Goal: Contribute content

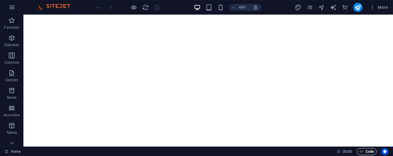
click at [199, 79] on span "Code" at bounding box center [366, 151] width 15 height 7
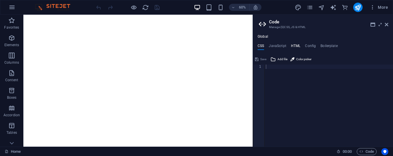
click at [199, 47] on h4 "HTML" at bounding box center [296, 47] width 10 height 6
type textarea "<meta name="description" content="Restoration, clarity, and legacy empowerment …"
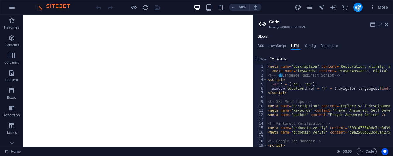
click at [199, 25] on icon at bounding box center [380, 24] width 0 height 5
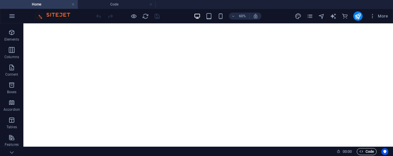
click at [199, 79] on span "Code" at bounding box center [366, 151] width 15 height 7
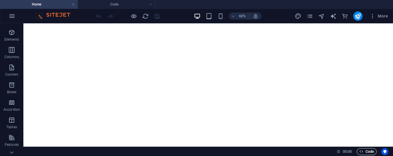
click at [199, 79] on span "Code" at bounding box center [366, 151] width 15 height 7
click at [199, 18] on icon "button" at bounding box center [373, 16] width 6 height 6
click at [199, 16] on icon "button" at bounding box center [373, 16] width 6 height 6
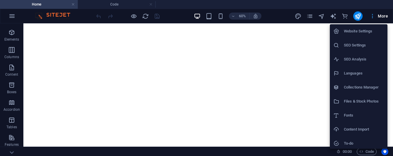
click at [199, 16] on div at bounding box center [196, 78] width 393 height 156
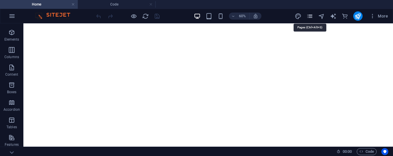
click at [199, 16] on icon "pages" at bounding box center [309, 16] width 7 height 7
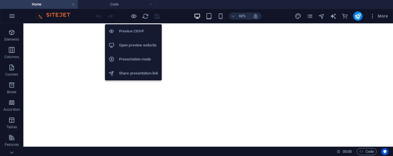
click at [127, 45] on h6 "Open preview website" at bounding box center [138, 45] width 39 height 7
click at [132, 31] on h6 "Preview Ctrl+P" at bounding box center [138, 31] width 39 height 7
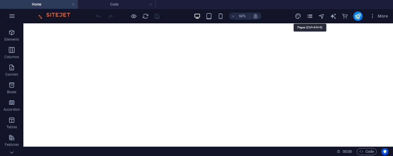
click at [199, 16] on icon "pages" at bounding box center [309, 16] width 7 height 7
click at [199, 79] on span "Code" at bounding box center [366, 151] width 15 height 7
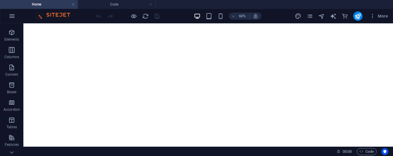
click at [51, 14] on img at bounding box center [56, 16] width 44 height 7
click at [105, 6] on h4 "Code" at bounding box center [117, 4] width 78 height 6
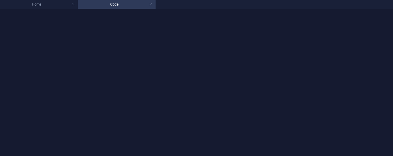
click at [105, 6] on h4 "Code" at bounding box center [117, 4] width 78 height 6
click at [60, 3] on h4 "Home" at bounding box center [39, 4] width 78 height 6
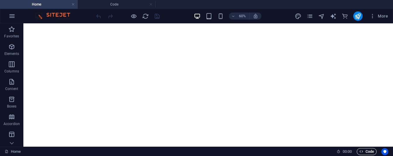
click at [199, 79] on span "Code" at bounding box center [366, 151] width 15 height 7
click at [199, 79] on button "Code" at bounding box center [367, 151] width 20 height 7
click at [199, 15] on icon "button" at bounding box center [373, 16] width 6 height 6
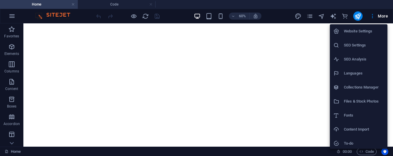
click at [199, 32] on h6 "Website Settings" at bounding box center [364, 31] width 40 height 7
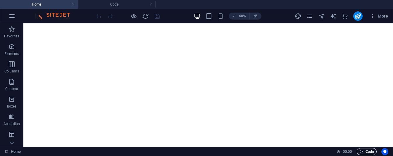
click at [199, 79] on span "Code" at bounding box center [366, 151] width 15 height 7
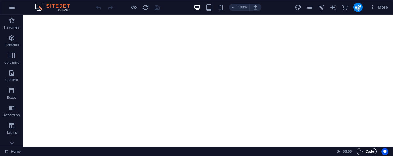
click at [367, 151] on span "Code" at bounding box center [366, 151] width 15 height 7
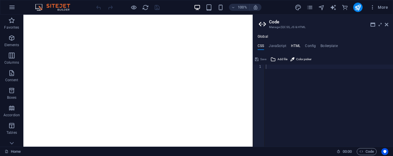
click at [297, 45] on h4 "HTML" at bounding box center [296, 47] width 10 height 6
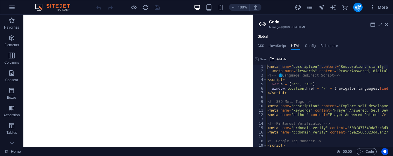
type textarea "<meta name="description" content="Restoration, clarity, and legacy empowerment …"
click at [380, 25] on icon at bounding box center [380, 24] width 0 height 5
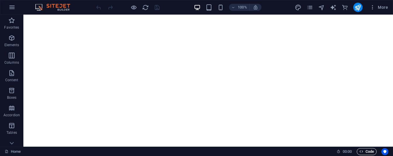
click at [367, 149] on span "Code" at bounding box center [366, 151] width 15 height 7
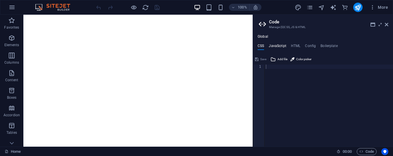
click at [277, 45] on h4 "JavaScript" at bounding box center [277, 47] width 17 height 6
click at [295, 45] on h4 "HTML" at bounding box center [296, 47] width 10 height 6
type textarea "<meta name="description" content="Restoration, clarity, and legacy empowerment …"
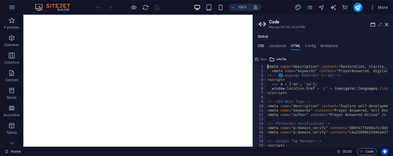
click at [261, 46] on h4 "CSS" at bounding box center [261, 47] width 6 height 6
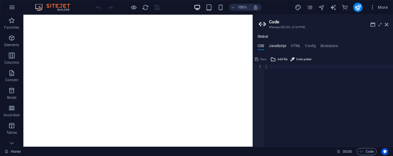
click at [271, 46] on h4 "JavaScript" at bounding box center [277, 47] width 17 height 6
click at [305, 44] on ul "CSS JavaScript HTML Config Boilerplate" at bounding box center [323, 47] width 140 height 6
click at [307, 44] on h4 "Config" at bounding box center [310, 47] width 11 height 6
click at [322, 44] on h4 "Boilerplate" at bounding box center [329, 47] width 17 height 6
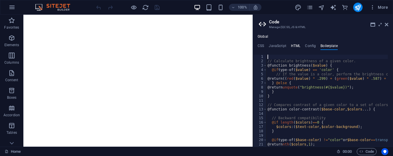
click at [293, 46] on h4 "HTML" at bounding box center [296, 47] width 10 height 6
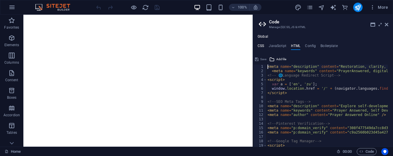
click at [262, 46] on h4 "CSS" at bounding box center [261, 47] width 6 height 6
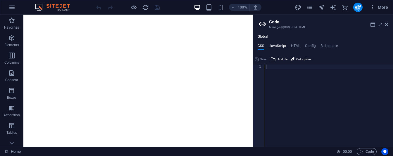
click at [279, 47] on h4 "JavaScript" at bounding box center [277, 47] width 17 height 6
click at [298, 46] on h4 "HTML" at bounding box center [296, 47] width 10 height 6
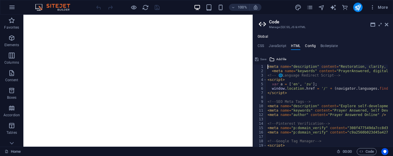
click at [311, 46] on h4 "Config" at bounding box center [310, 47] width 11 height 6
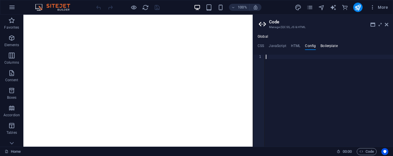
click at [328, 47] on h4 "Boilerplate" at bounding box center [329, 47] width 17 height 6
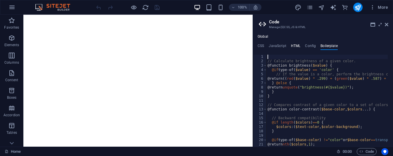
click at [295, 44] on h4 "HTML" at bounding box center [296, 47] width 10 height 6
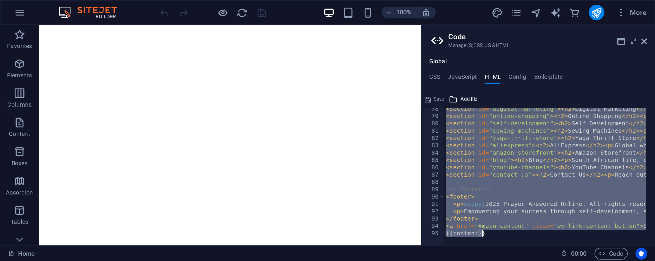
scroll to position [340, 0]
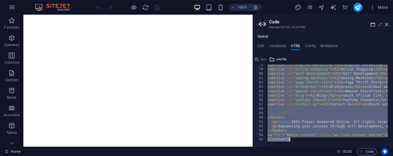
drag, startPoint x: 268, startPoint y: 65, endPoint x: 351, endPoint y: 144, distance: 114.2
type textarea "<a href="#main-content" class="wv-link-content button">Skip to main content</a>…"
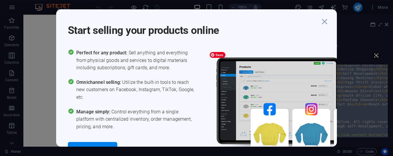
drag, startPoint x: 68, startPoint y: 30, endPoint x: 272, endPoint y: 137, distance: 230.0
click at [275, 141] on div "Start selling your products online Perfect for any product: Sell anything and e…" at bounding box center [196, 77] width 281 height 137
copy div "Perfect for any product: Sell anything and everything from physical goods and s…"
click at [294, 39] on div "Start selling your products online Perfect for any product: Sell anything and e…" at bounding box center [196, 77] width 281 height 137
drag, startPoint x: 299, startPoint y: 45, endPoint x: 298, endPoint y: 38, distance: 7.4
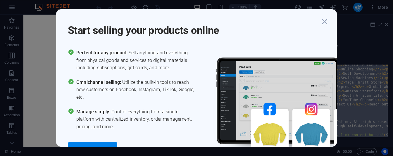
click at [298, 38] on div "Start selling your products online Perfect for any product: Sell anything and e…" at bounding box center [196, 77] width 281 height 137
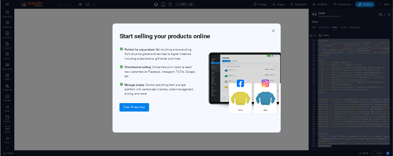
scroll to position [208, 0]
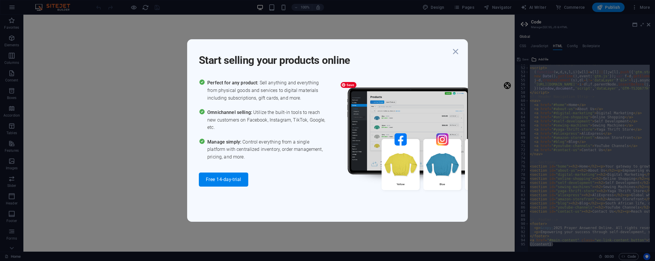
click at [352, 156] on img at bounding box center [425, 143] width 175 height 128
click at [393, 52] on icon "button" at bounding box center [455, 51] width 11 height 11
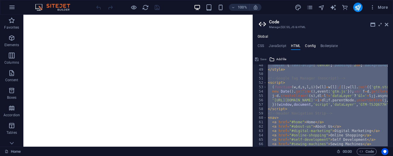
click at [309, 45] on h4 "Config" at bounding box center [310, 47] width 11 height 6
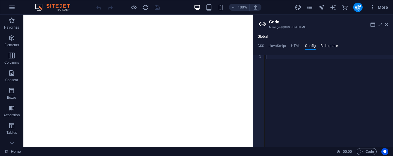
click at [325, 46] on h4 "Boilerplate" at bounding box center [329, 47] width 17 height 6
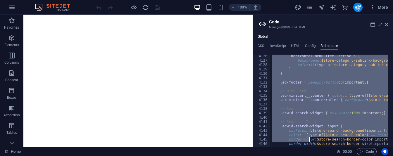
scroll to position [9496, 0]
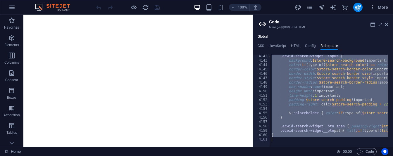
drag, startPoint x: 268, startPoint y: 56, endPoint x: 309, endPoint y: 143, distance: 95.8
click at [280, 82] on div ".ecwid-search-widget__input { background : $store-search-background !important;…" at bounding box center [329, 101] width 117 height 92
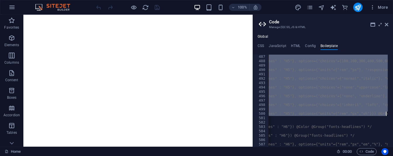
scroll to position [0, 132]
drag, startPoint x: 268, startPoint y: 57, endPoint x: 393, endPoint y: 114, distance: 137.0
click at [393, 114] on div "$lh-h5-all : $lh-headlines-all ! default ; /* @Param(type="choice", visibility=…" at bounding box center [398, 103] width 522 height 96
click at [300, 91] on div "$lh-h5-all : $lh-headlines-all ! default ; /* @Param(type="choice", visibility=…" at bounding box center [327, 101] width 119 height 92
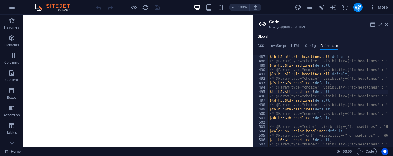
scroll to position [0, 0]
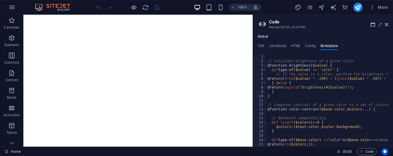
drag, startPoint x: 390, startPoint y: 72, endPoint x: 390, endPoint y: 56, distance: 15.2
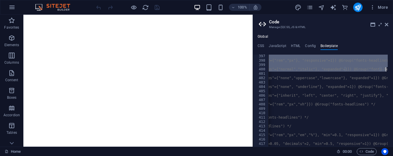
scroll to position [0, 168]
drag, startPoint x: 267, startPoint y: 56, endPoint x: 387, endPoint y: 71, distance: 120.9
click at [387, 71] on div "$fw-h1 : $fw-headlines ! default ; /* @Param(type="number", visibility={"fc-hea…" at bounding box center [362, 102] width 522 height 96
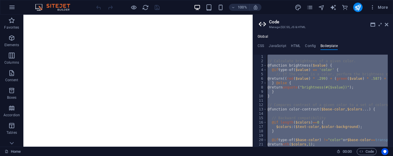
scroll to position [0, 0]
click at [274, 65] on div "// Calculate brightness of a given color. @function brightness ( $value ) { @if…" at bounding box center [326, 101] width 121 height 92
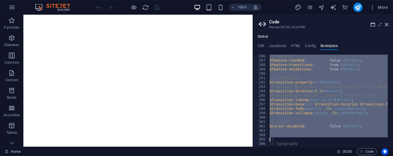
scroll to position [666, 0]
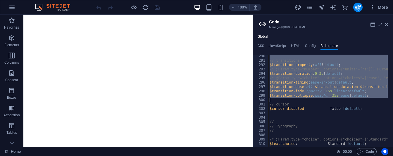
drag, startPoint x: 268, startPoint y: 56, endPoint x: 392, endPoint y: 101, distance: 131.4
click at [292, 85] on div "// transitions $transition-property : all ! default ; /* @Param(type="number", …" at bounding box center [327, 101] width 119 height 92
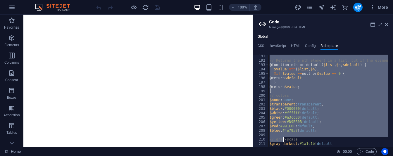
scroll to position [442, 0]
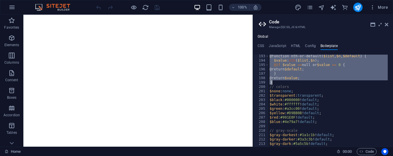
drag, startPoint x: 268, startPoint y: 57, endPoint x: 276, endPoint y: 84, distance: 28.4
type textarea "@return $value; }"
click at [290, 44] on ul "CSS JavaScript HTML Config Boilerplate" at bounding box center [323, 47] width 140 height 6
click at [294, 45] on h4 "HTML" at bounding box center [296, 47] width 10 height 6
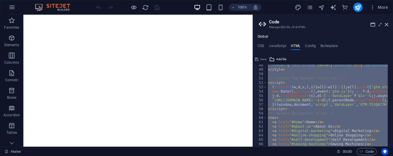
scroll to position [208, 0]
click at [330, 94] on div "footer { text-align : center ; padding : 2 em ; background : #f9f9f9 ; } </ sty…" at bounding box center [327, 106] width 121 height 82
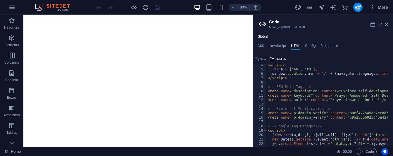
scroll to position [0, 0]
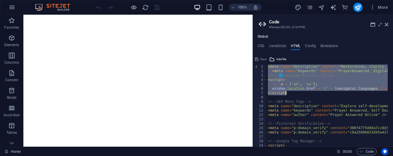
drag, startPoint x: 268, startPoint y: 67, endPoint x: 289, endPoint y: 94, distance: 34.9
click at [297, 78] on div "< meta name = "description" content = "Restoration, clarity, and legacy empower…" at bounding box center [327, 106] width 121 height 82
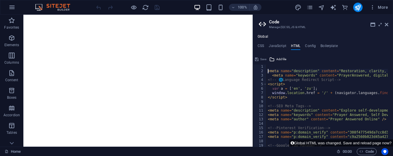
type textarea "<meta name="description" content="Restoration, clarity, and legacy empowerment …"
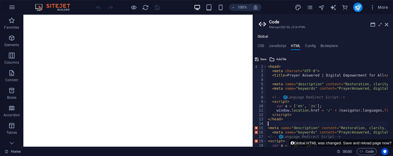
type textarea "</head>"
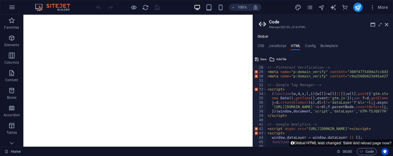
scroll to position [138, 0]
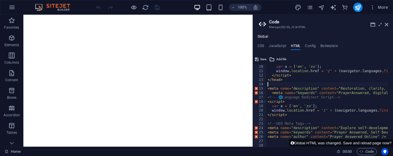
type textarea "</head>"
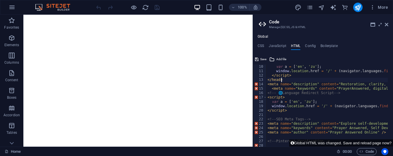
click at [158, 7] on div at bounding box center [128, 7] width 66 height 9
click at [259, 58] on button "Save" at bounding box center [260, 59] width 13 height 7
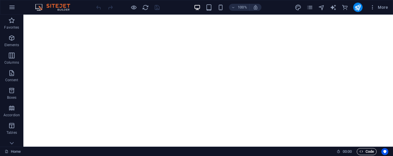
click at [368, 152] on span "Code" at bounding box center [366, 151] width 15 height 7
click at [367, 149] on span "Code" at bounding box center [366, 151] width 15 height 7
